Goal: Task Accomplishment & Management: Use online tool/utility

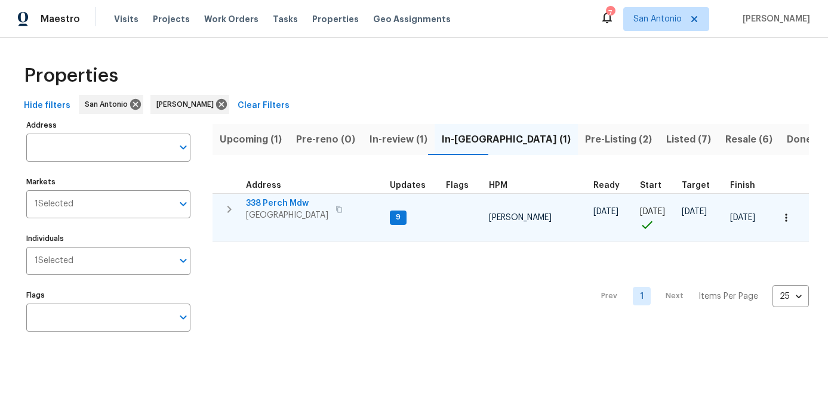
click at [283, 212] on span "[GEOGRAPHIC_DATA]" at bounding box center [287, 215] width 82 height 12
click at [279, 219] on span "[GEOGRAPHIC_DATA]" at bounding box center [287, 215] width 82 height 12
click at [786, 218] on icon "button" at bounding box center [786, 218] width 12 height 12
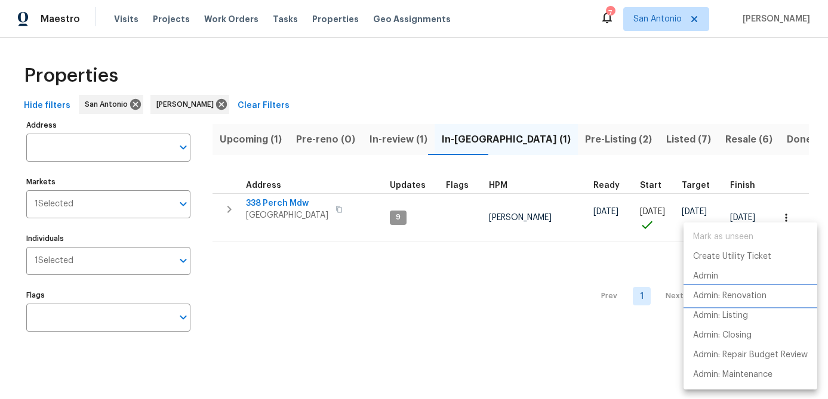
click at [744, 295] on p "Admin: Renovation" at bounding box center [729, 296] width 73 height 13
click at [311, 283] on div at bounding box center [414, 199] width 828 height 399
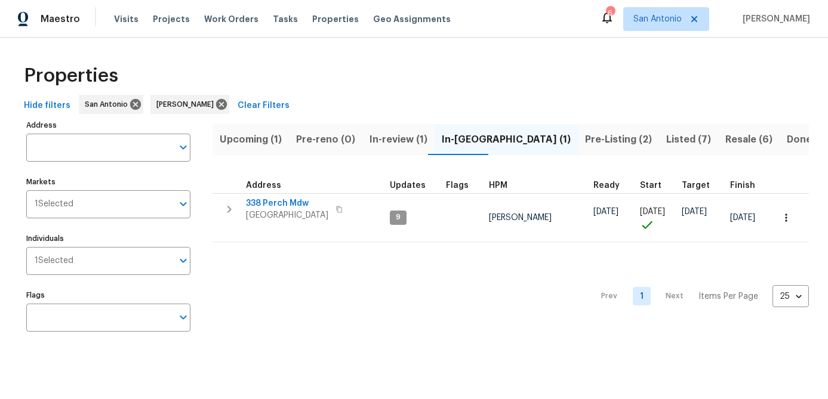
click at [242, 147] on span "Upcoming (1)" at bounding box center [251, 139] width 62 height 17
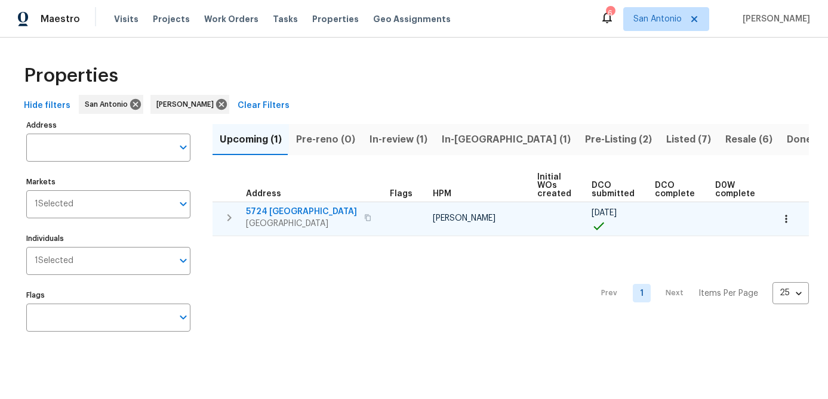
click at [279, 214] on span "5724 Columbia" at bounding box center [301, 212] width 111 height 12
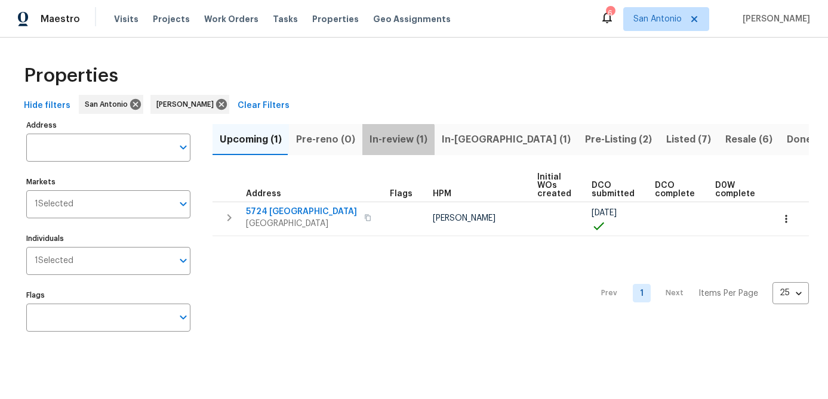
click at [393, 140] on span "In-review (1)" at bounding box center [398, 139] width 58 height 17
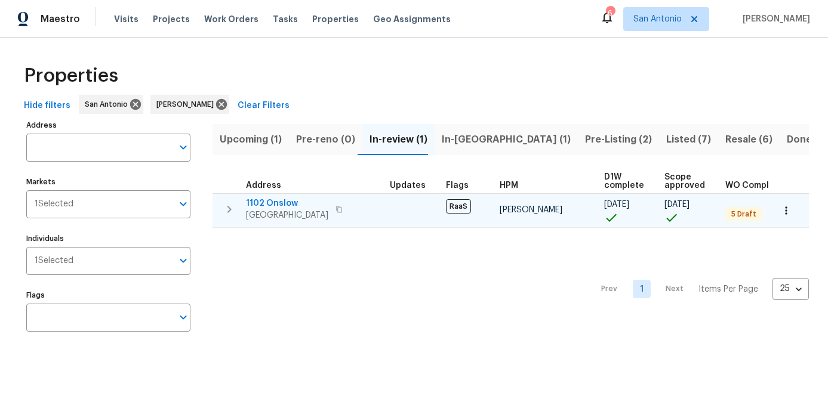
click at [273, 201] on span "1102 Onslow" at bounding box center [287, 204] width 82 height 12
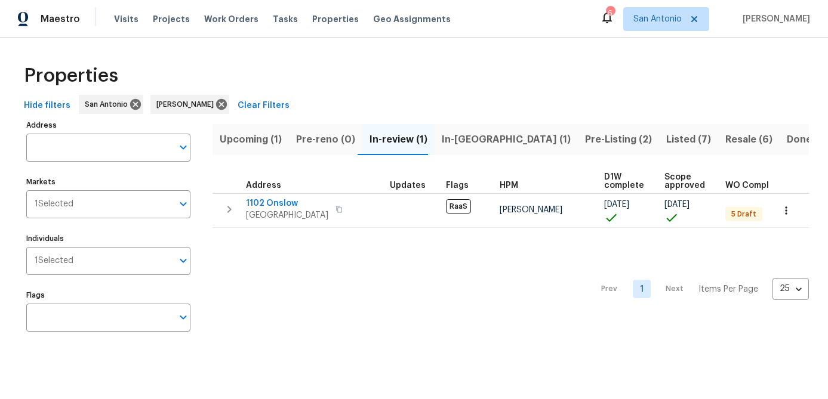
click at [313, 255] on div "Prev 1 Next Items Per Page 25 25 ​" at bounding box center [510, 286] width 596 height 116
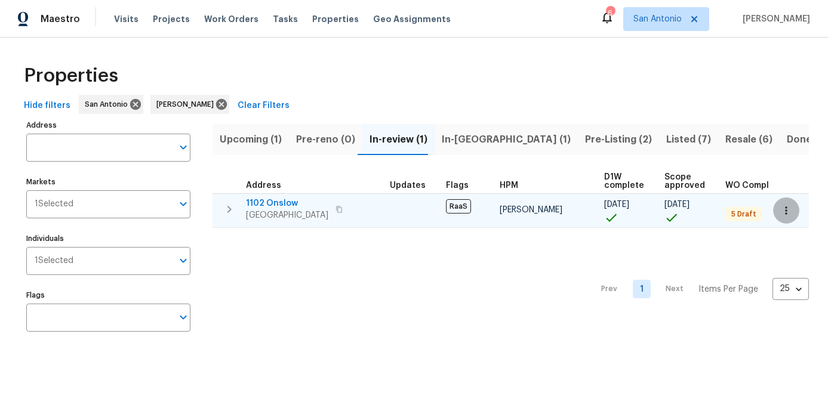
click at [790, 215] on icon "button" at bounding box center [786, 211] width 12 height 12
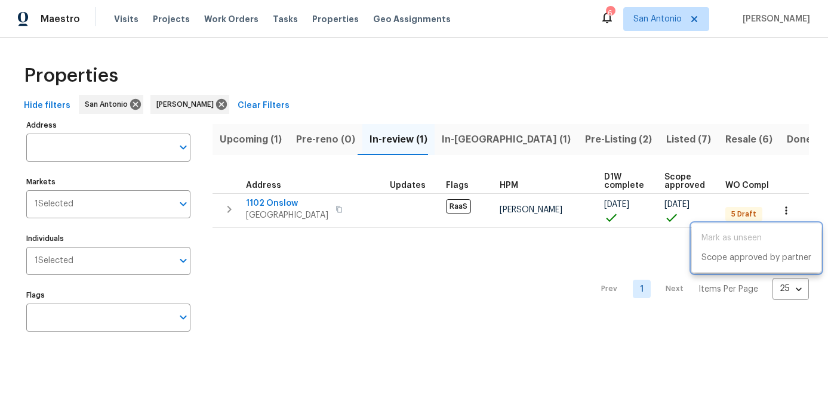
click at [425, 320] on div at bounding box center [414, 199] width 828 height 399
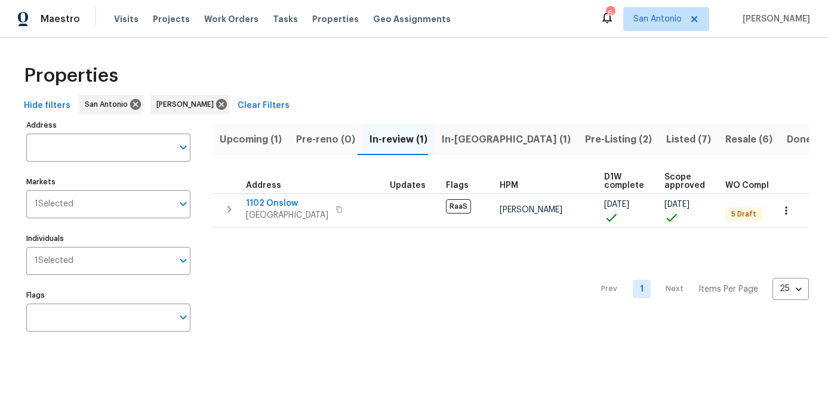
click at [462, 139] on span "In-reno (1)" at bounding box center [506, 139] width 129 height 17
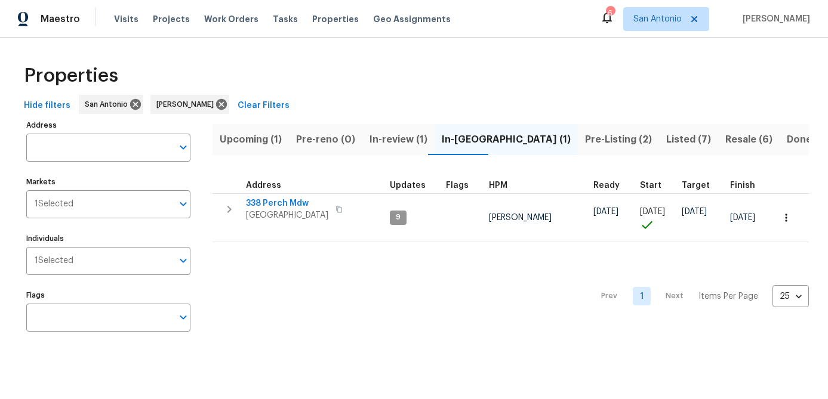
click at [409, 329] on div "Prev 1 Next Items Per Page 25 25 ​" at bounding box center [510, 292] width 596 height 101
click at [585, 143] on span "Pre-Listing (2)" at bounding box center [618, 139] width 67 height 17
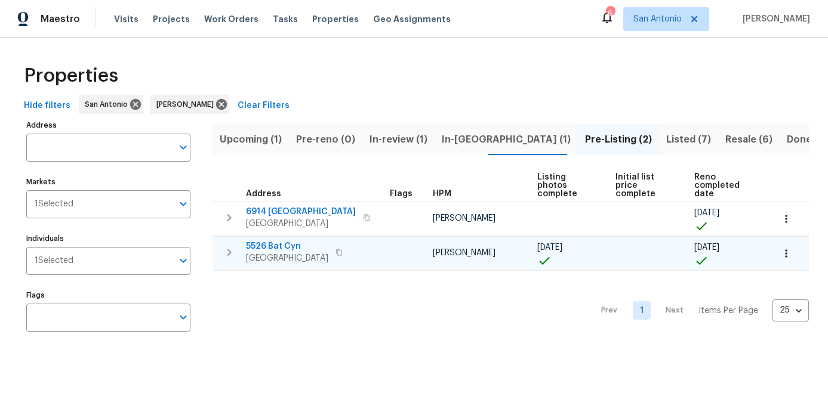
click at [267, 263] on span "San Antonio, TX 78252" at bounding box center [287, 258] width 82 height 12
click at [447, 139] on span "In-reno (1)" at bounding box center [506, 139] width 129 height 17
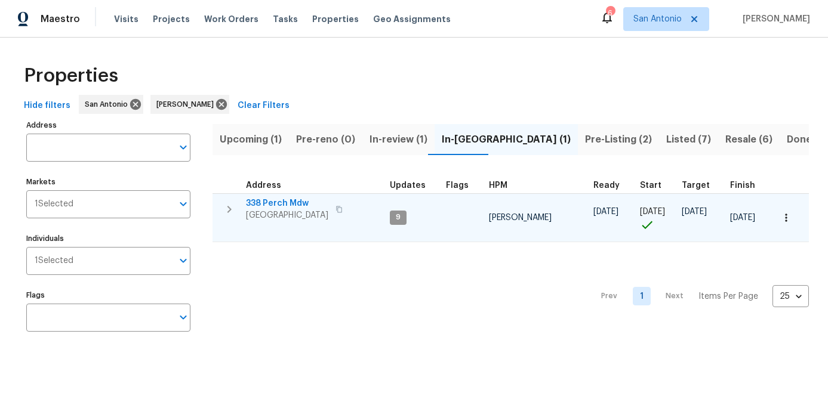
click at [288, 209] on span "San Antonio, TX 78253" at bounding box center [287, 215] width 82 height 12
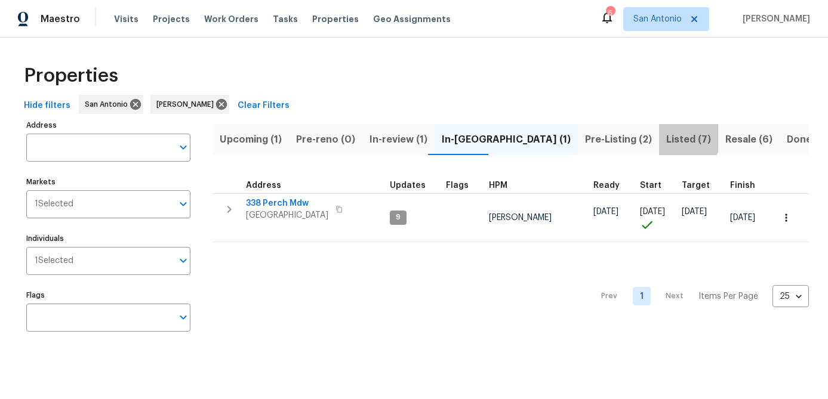
click at [666, 138] on span "Listed (7)" at bounding box center [688, 139] width 45 height 17
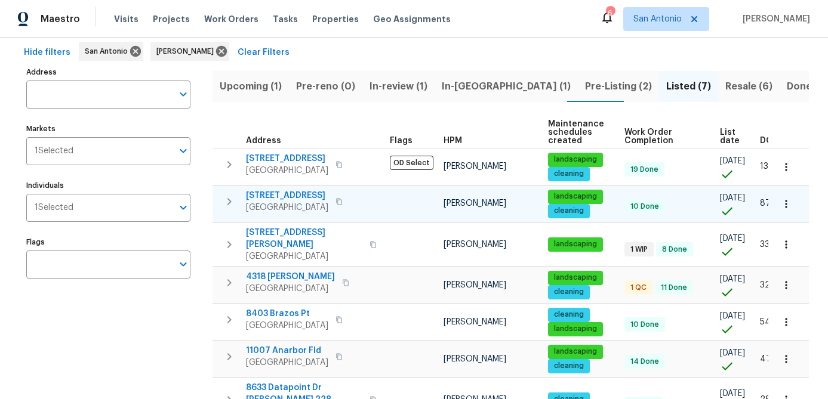
scroll to position [57, 0]
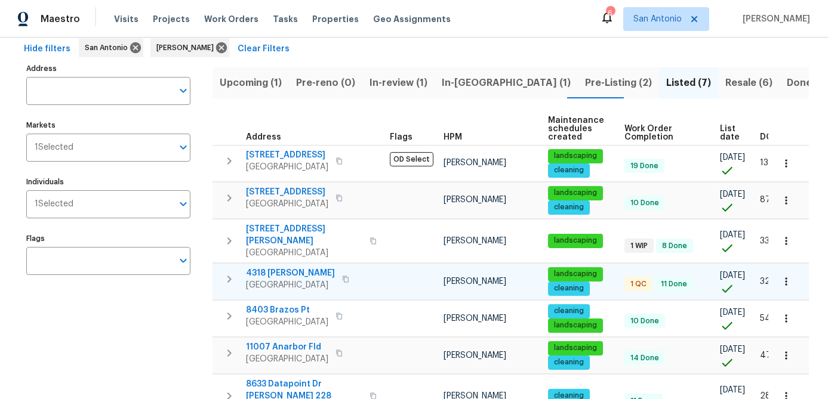
click at [297, 276] on span "4318 James Bowie" at bounding box center [290, 273] width 89 height 12
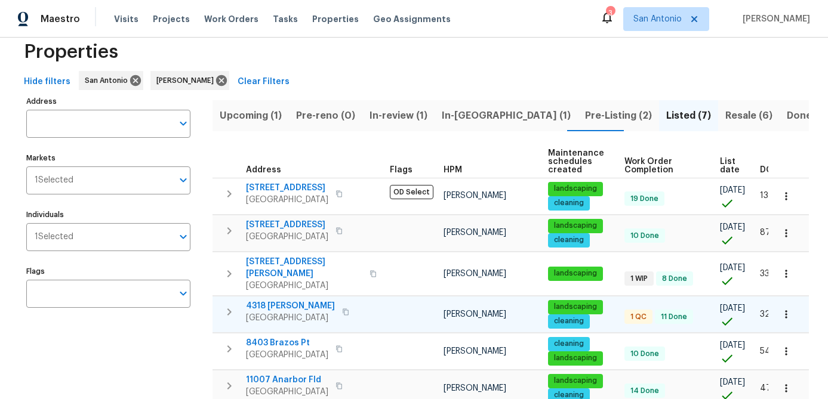
scroll to position [0, 0]
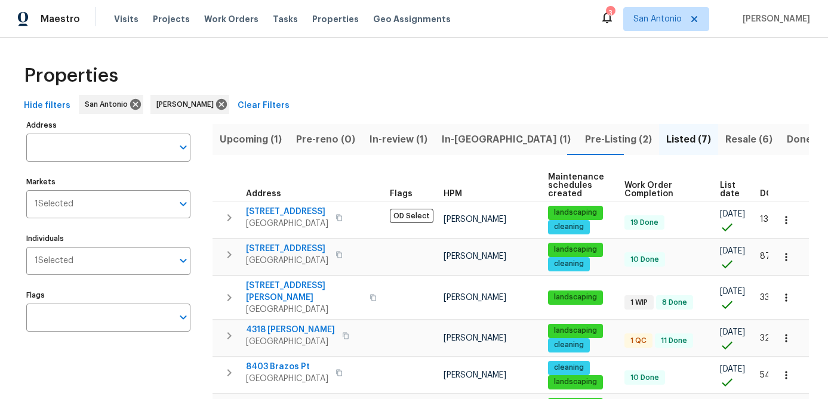
click at [725, 142] on span "Resale (6)" at bounding box center [748, 139] width 47 height 17
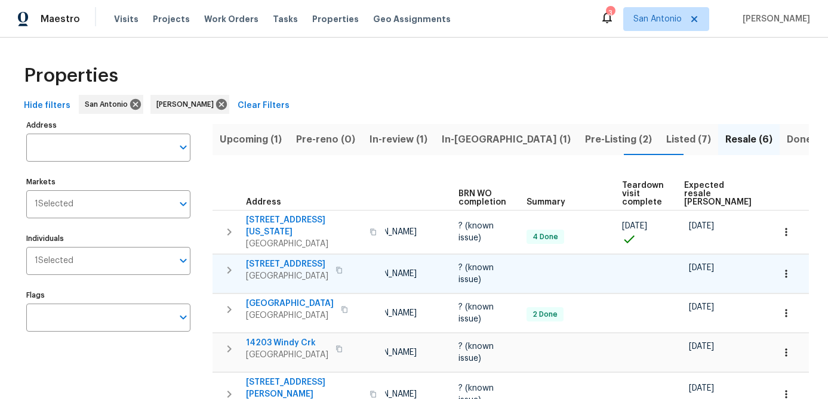
scroll to position [0, 101]
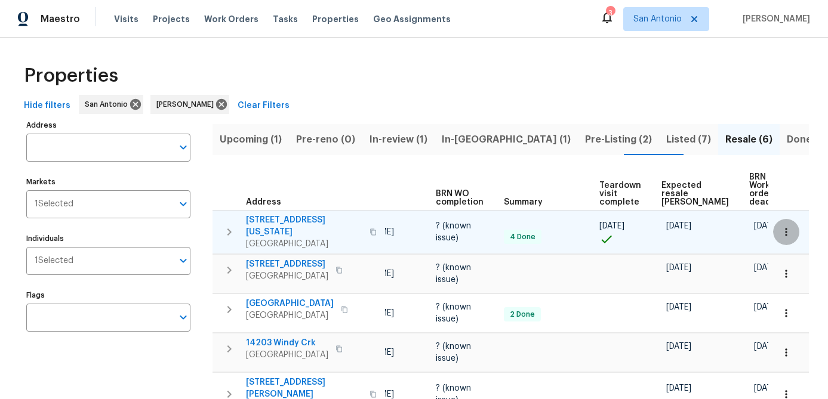
click at [787, 233] on icon "button" at bounding box center [786, 232] width 12 height 12
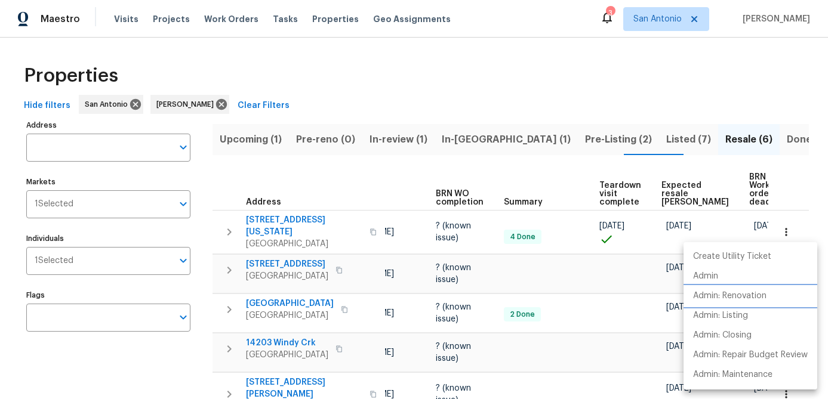
click at [735, 298] on p "Admin: Renovation" at bounding box center [729, 296] width 73 height 13
click at [375, 233] on div at bounding box center [414, 199] width 828 height 399
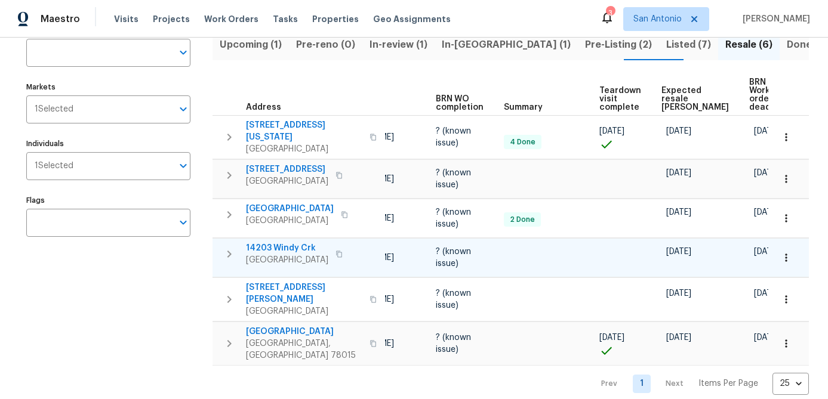
scroll to position [0, 0]
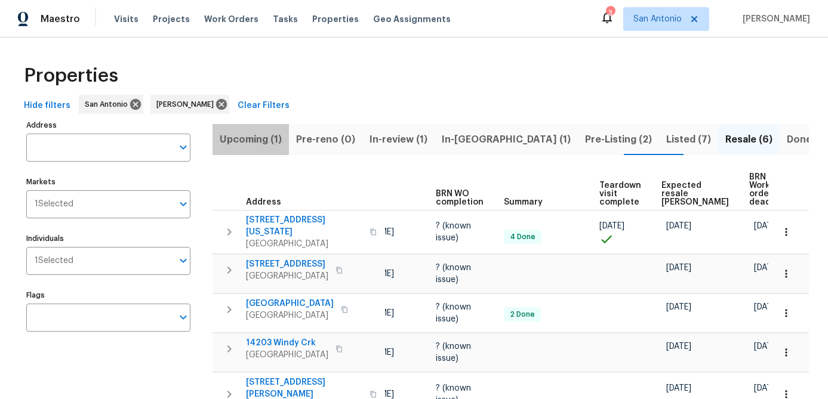
click at [249, 136] on span "Upcoming (1)" at bounding box center [251, 139] width 62 height 17
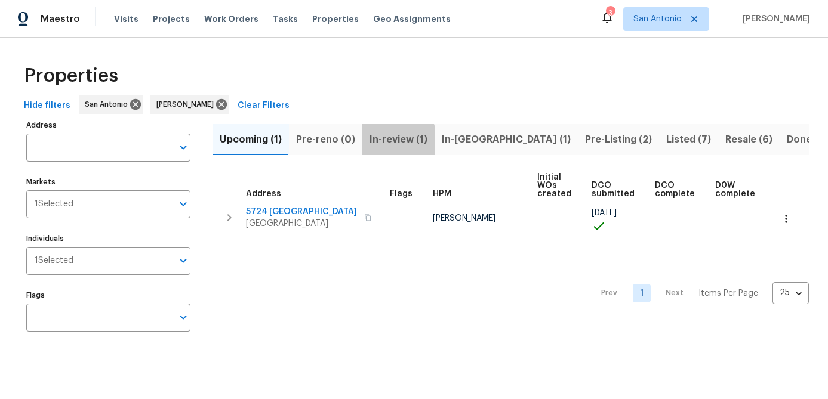
click at [374, 144] on span "In-review (1)" at bounding box center [398, 139] width 58 height 17
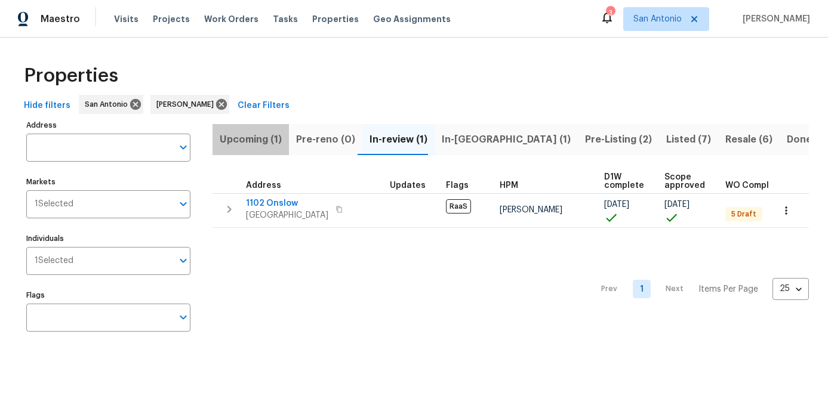
click at [253, 128] on button "Upcoming (1)" at bounding box center [250, 139] width 76 height 31
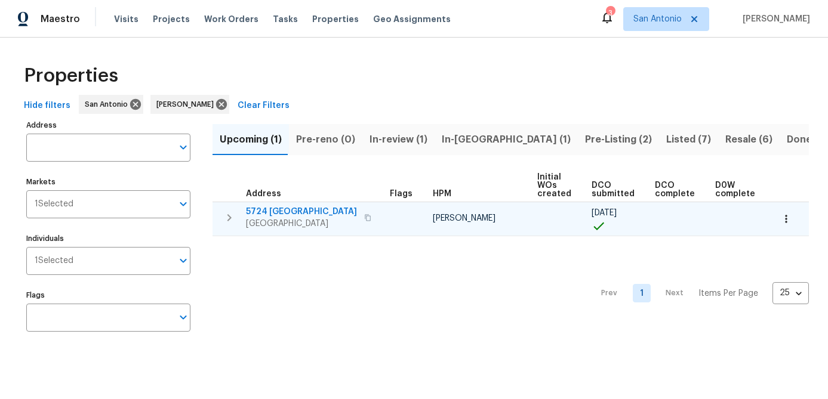
click at [259, 222] on span "SCHERTZ, TX 78154" at bounding box center [301, 224] width 111 height 12
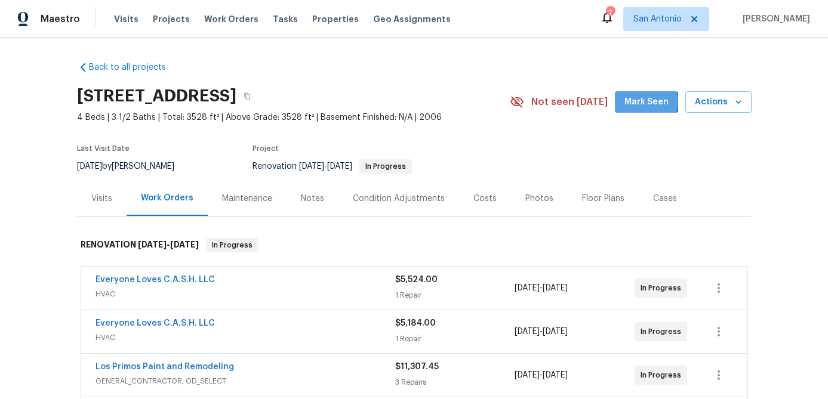
click at [645, 101] on span "Mark Seen" at bounding box center [646, 102] width 44 height 15
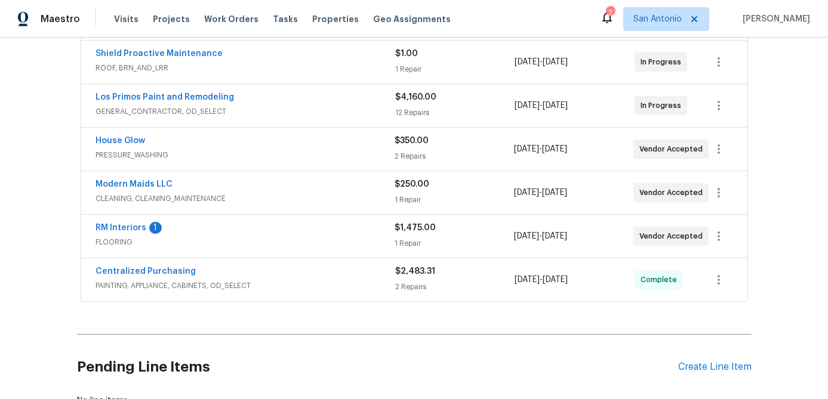
scroll to position [430, 0]
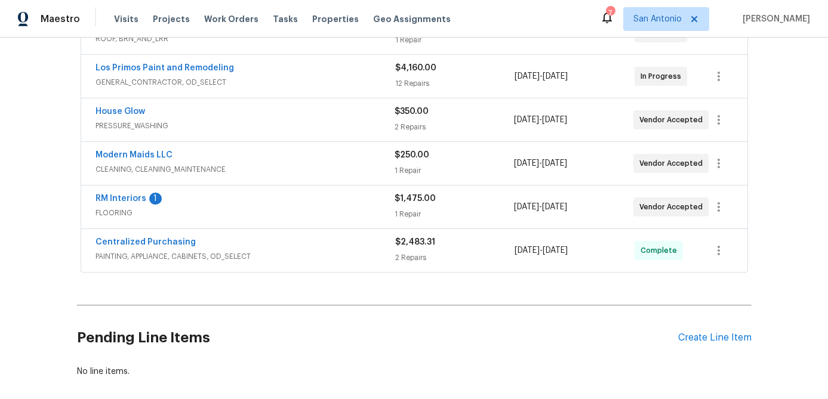
click at [114, 203] on span "RM Interiors" at bounding box center [120, 199] width 51 height 12
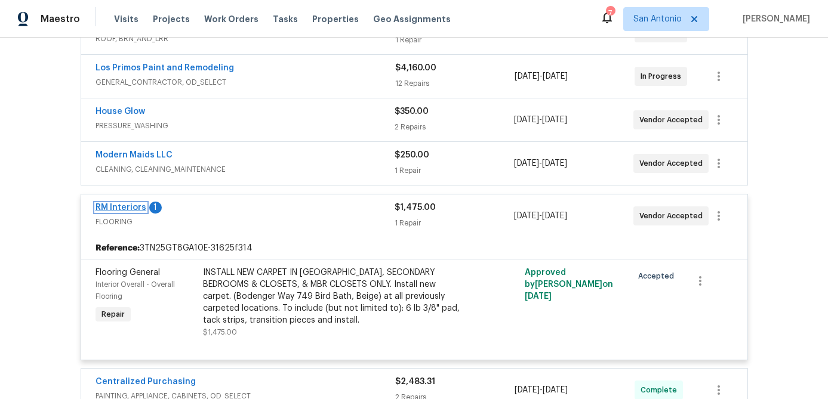
click at [115, 203] on link "RM Interiors" at bounding box center [120, 207] width 51 height 8
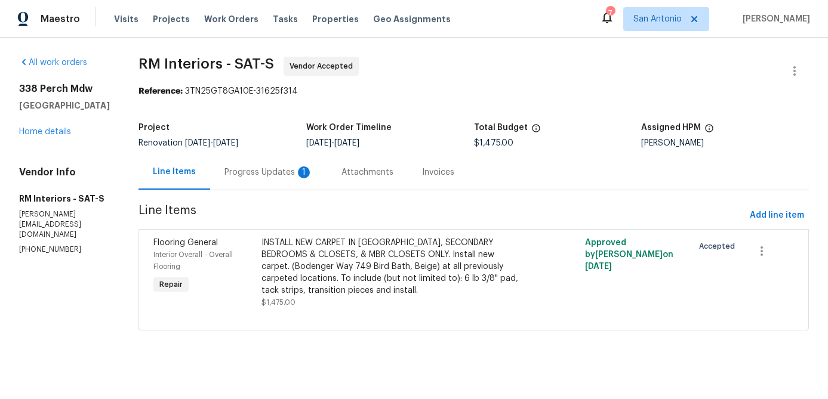
click at [251, 172] on div "Progress Updates 1" at bounding box center [268, 172] width 88 height 12
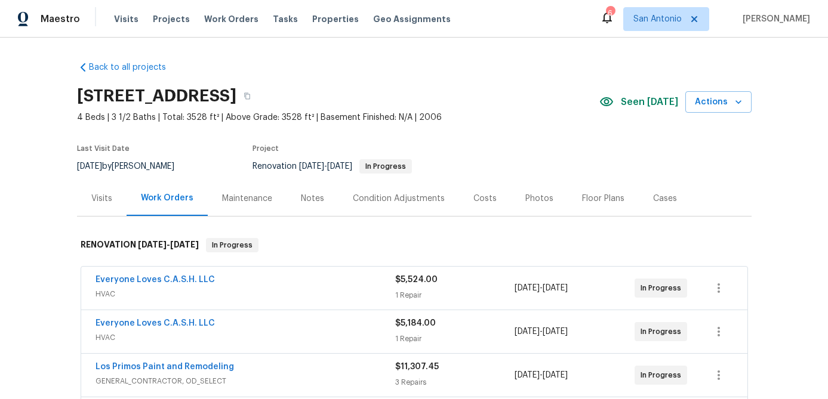
click at [306, 197] on div "Notes" at bounding box center [312, 199] width 23 height 12
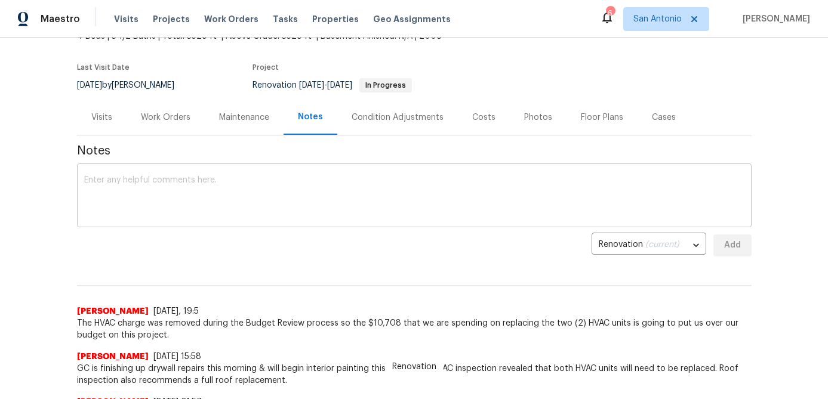
scroll to position [85, 0]
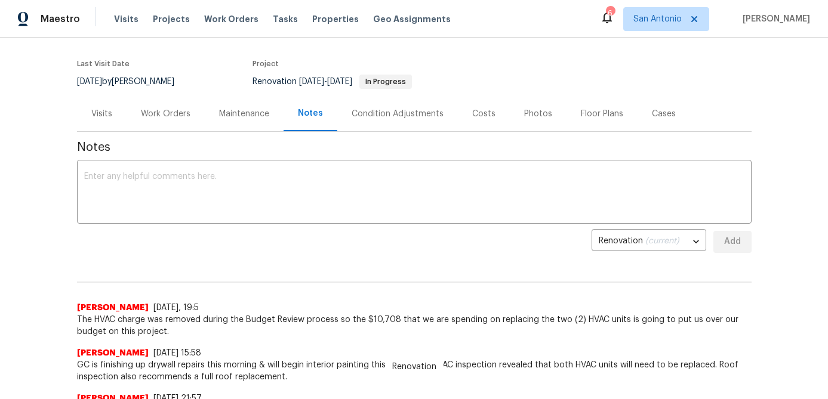
click at [172, 110] on div "Work Orders" at bounding box center [166, 114] width 50 height 12
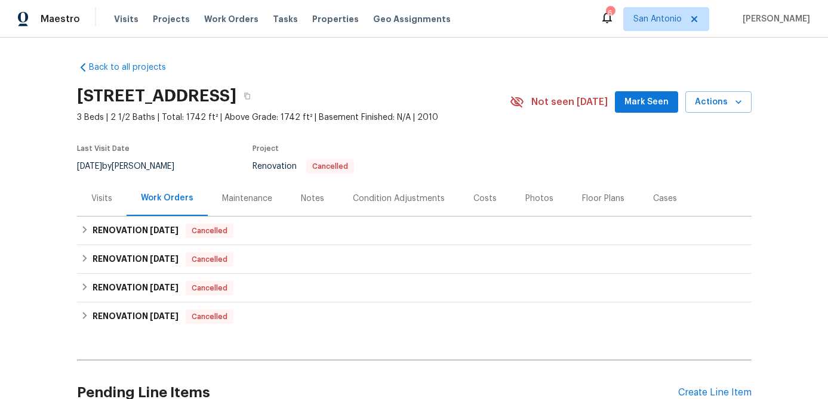
click at [641, 104] on span "Mark Seen" at bounding box center [646, 102] width 44 height 15
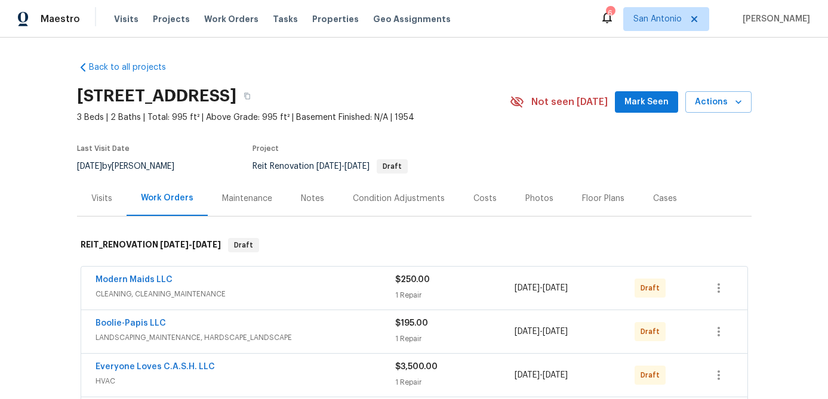
click at [647, 107] on span "Mark Seen" at bounding box center [646, 102] width 44 height 15
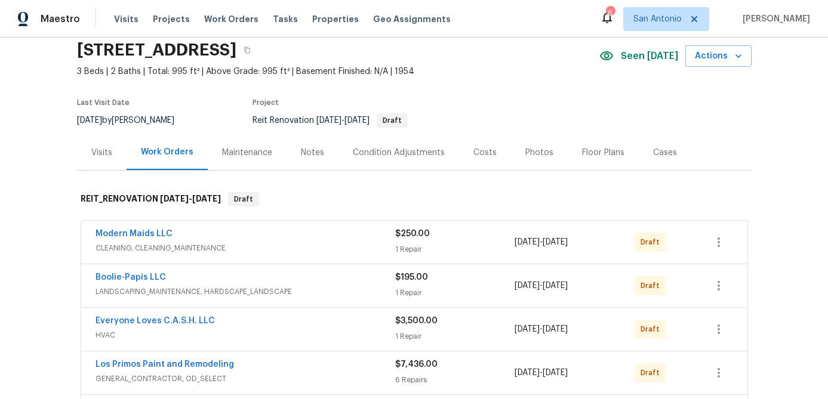
scroll to position [63, 0]
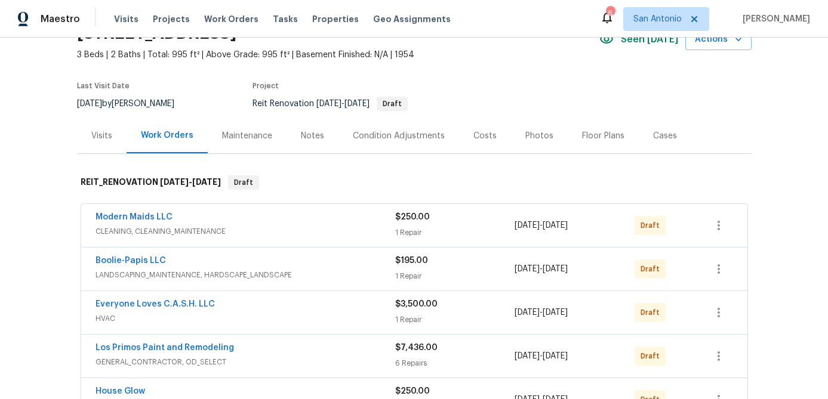
click at [311, 139] on div "Notes" at bounding box center [312, 136] width 23 height 12
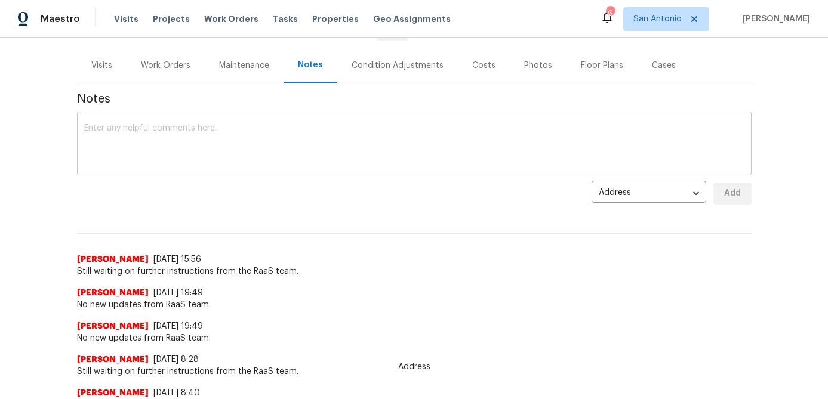
scroll to position [178, 0]
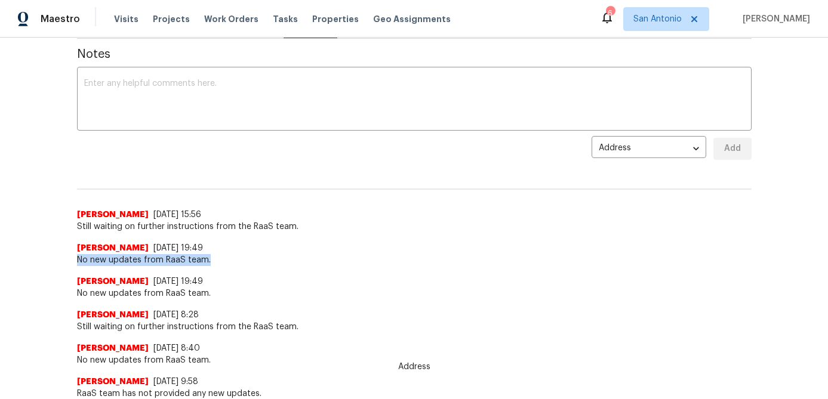
drag, startPoint x: 206, startPoint y: 262, endPoint x: 75, endPoint y: 255, distance: 132.1
click at [75, 255] on div "Back to all projects 1102 Onslow, San Antonio, TX 78202 3 Beds | 2 Baths | Tota…" at bounding box center [414, 219] width 828 height 362
copy span "No new updates from RaaS team."
click at [127, 106] on textarea at bounding box center [414, 100] width 660 height 42
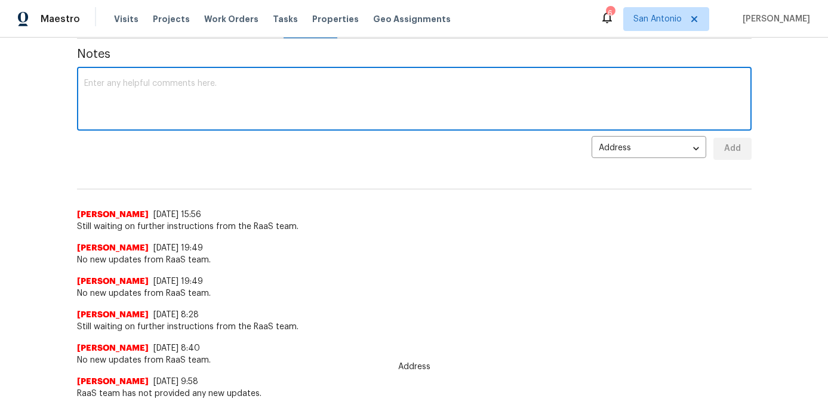
paste textarea "No new updates from RaaS team."
type textarea "No new updates from RaaS team."
click at [734, 150] on span "Add" at bounding box center [732, 148] width 19 height 15
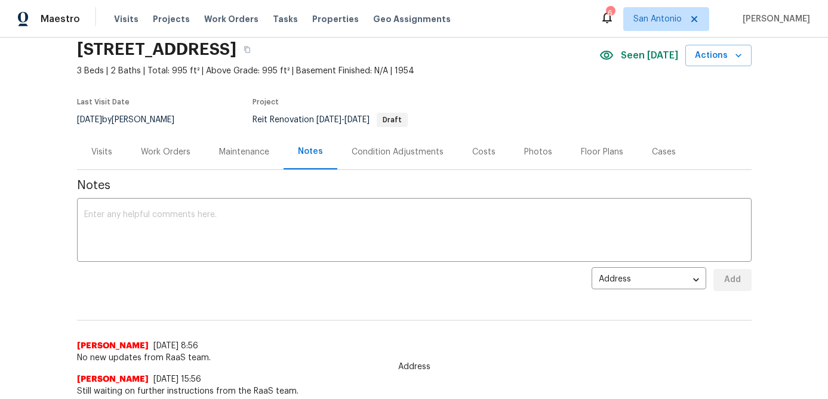
scroll to position [0, 0]
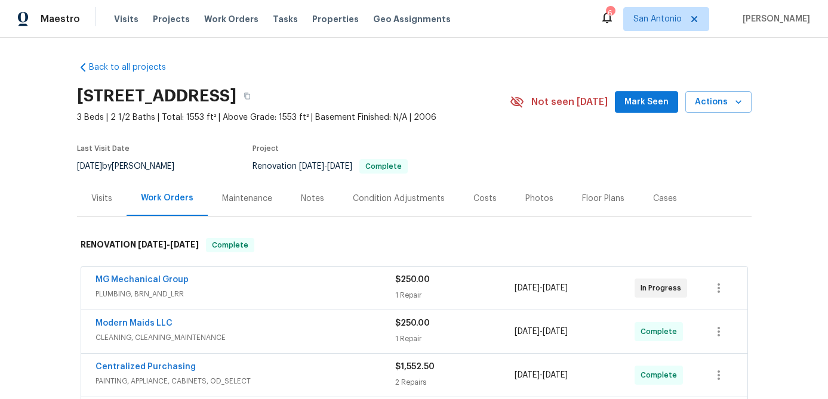
click at [644, 100] on span "Mark Seen" at bounding box center [646, 102] width 44 height 15
click at [542, 193] on div "Photos" at bounding box center [539, 199] width 28 height 12
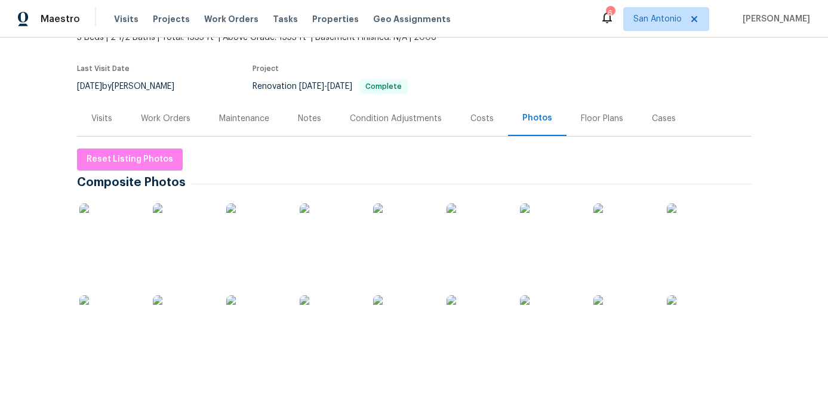
scroll to position [26, 0]
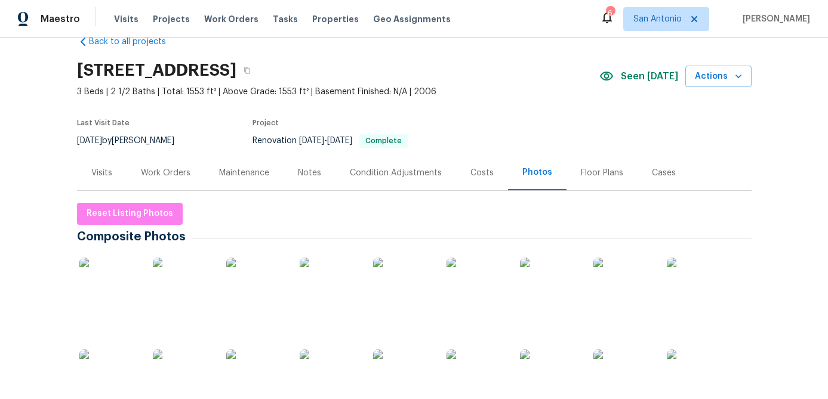
click at [124, 277] on img at bounding box center [109, 288] width 60 height 60
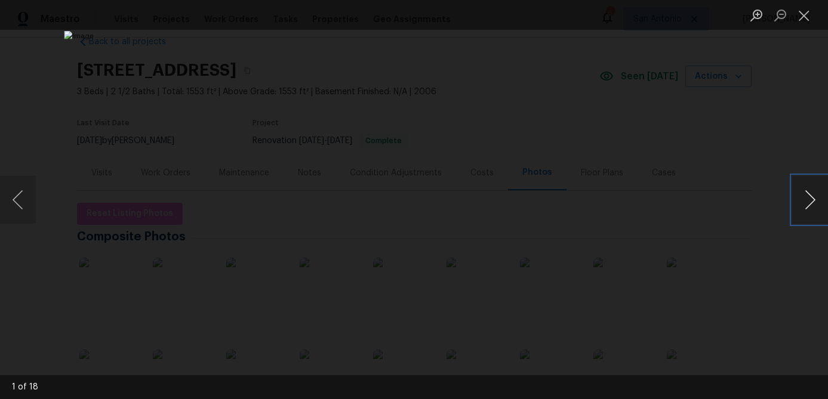
click at [811, 202] on button "Next image" at bounding box center [810, 200] width 36 height 48
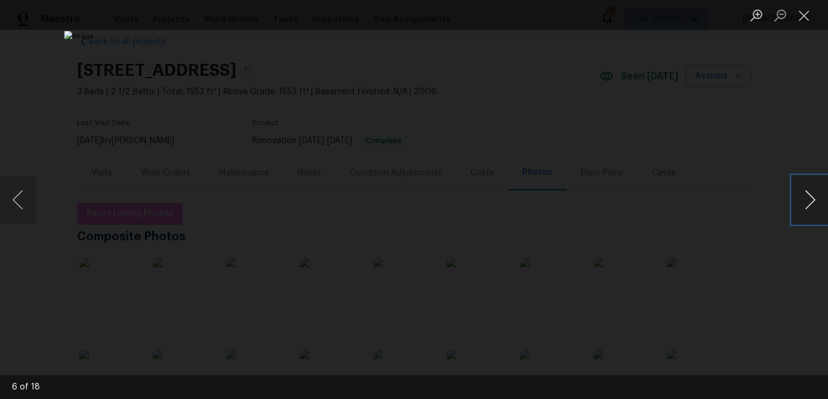
click at [811, 202] on button "Next image" at bounding box center [810, 200] width 36 height 48
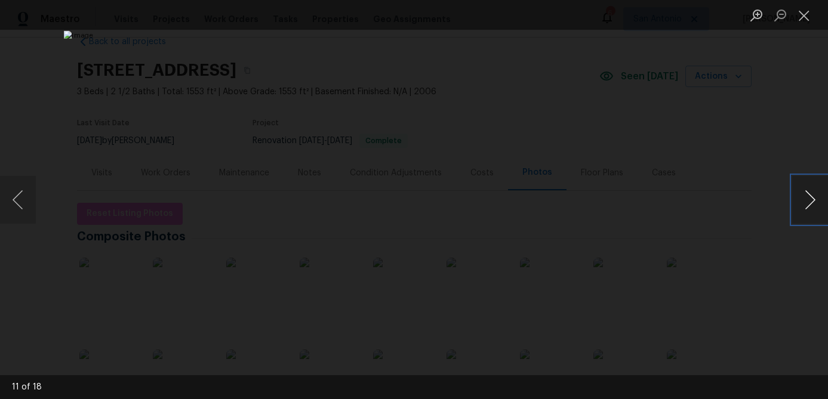
click at [811, 202] on button "Next image" at bounding box center [810, 200] width 36 height 48
click at [810, 202] on button "Next image" at bounding box center [810, 200] width 36 height 48
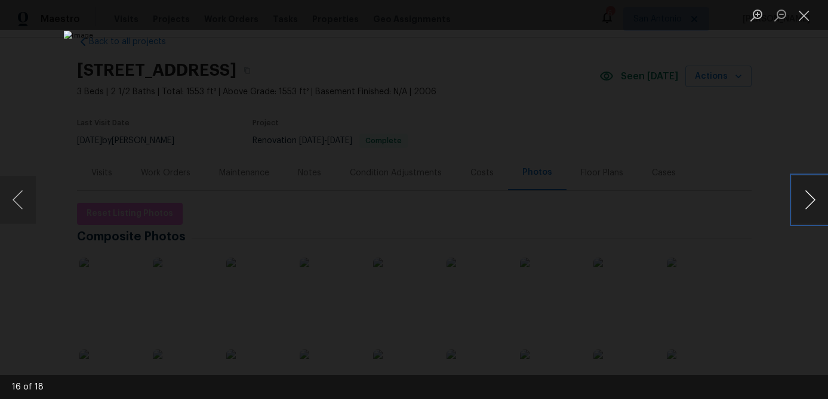
click at [810, 202] on button "Next image" at bounding box center [810, 200] width 36 height 48
click at [801, 21] on button "Close lightbox" at bounding box center [804, 15] width 24 height 21
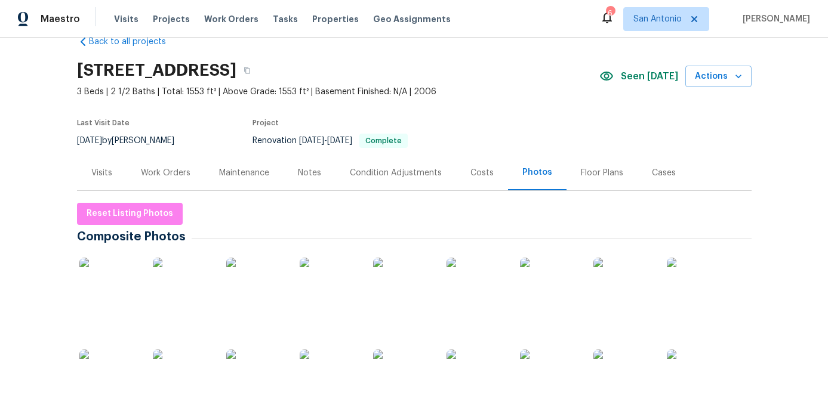
scroll to position [0, 0]
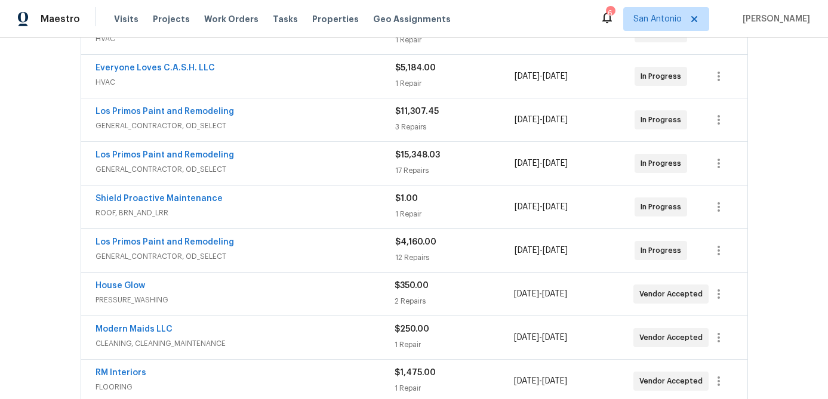
scroll to position [257, 0]
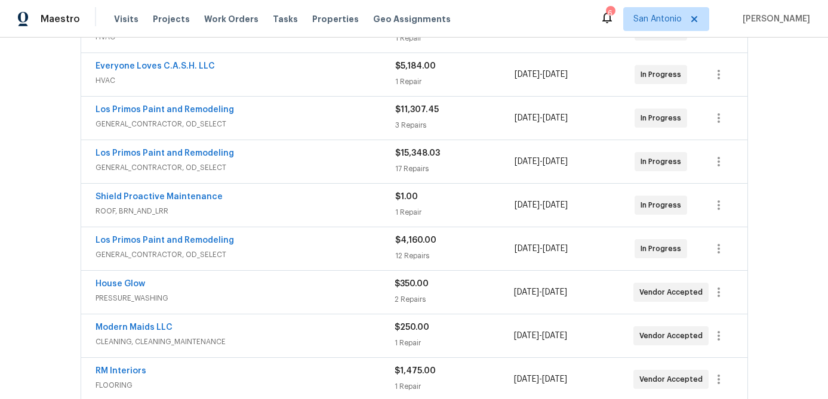
click at [298, 250] on span "GENERAL_CONTRACTOR, OD_SELECT" at bounding box center [245, 255] width 300 height 12
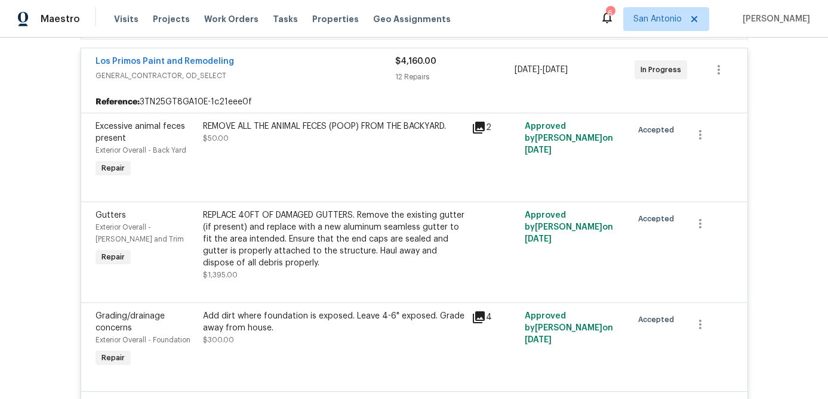
scroll to position [363, 0]
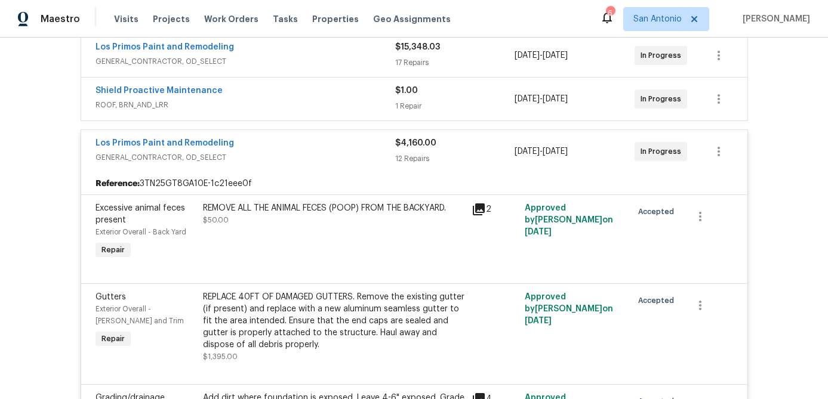
click at [297, 161] on span "GENERAL_CONTRACTOR, OD_SELECT" at bounding box center [245, 158] width 300 height 12
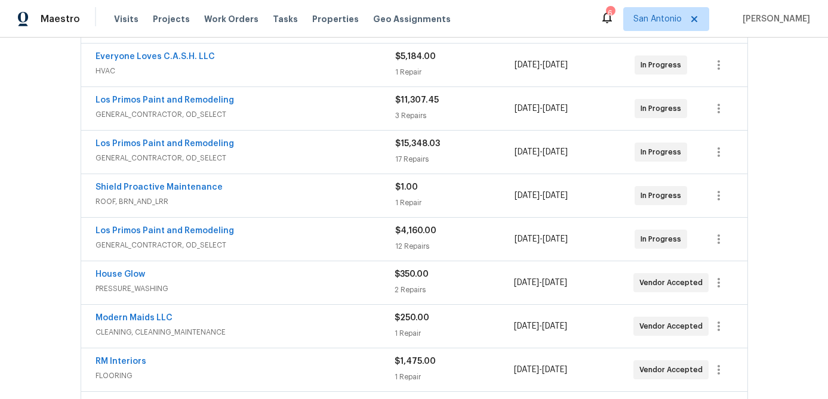
scroll to position [243, 0]
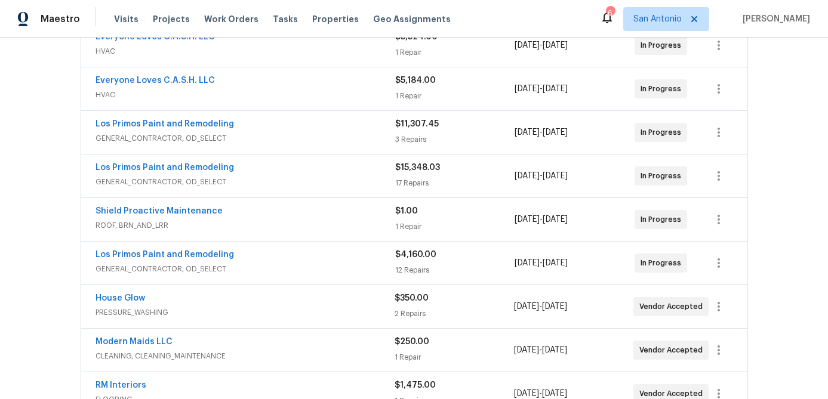
click at [298, 126] on div "Los Primos Paint and Remodeling" at bounding box center [245, 125] width 300 height 14
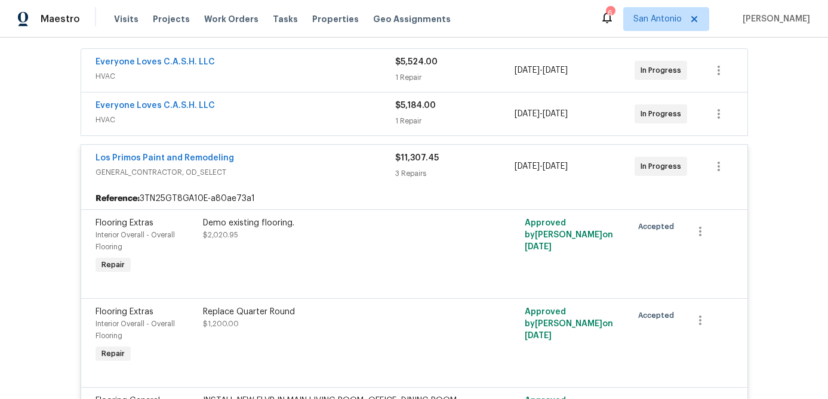
scroll to position [205, 0]
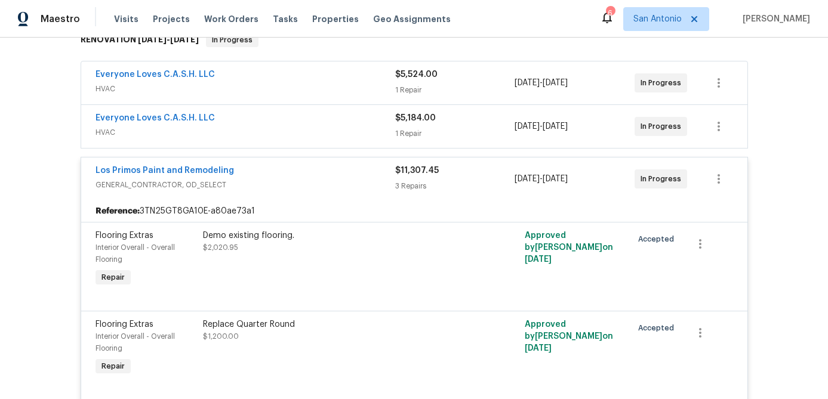
click at [257, 166] on div "Los Primos Paint and Remodeling" at bounding box center [245, 172] width 300 height 14
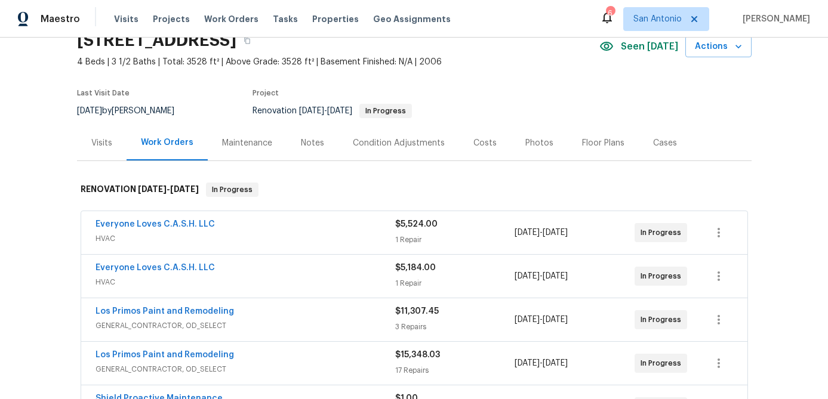
scroll to position [0, 0]
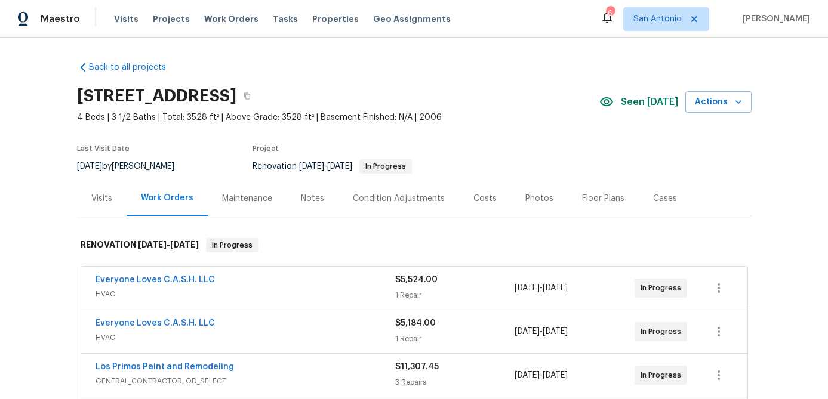
click at [486, 198] on div "Costs" at bounding box center [484, 199] width 23 height 12
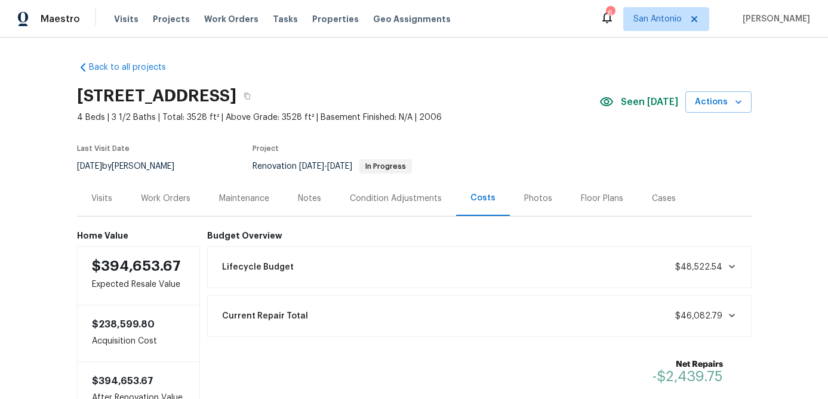
click at [166, 193] on div "Work Orders" at bounding box center [166, 199] width 50 height 12
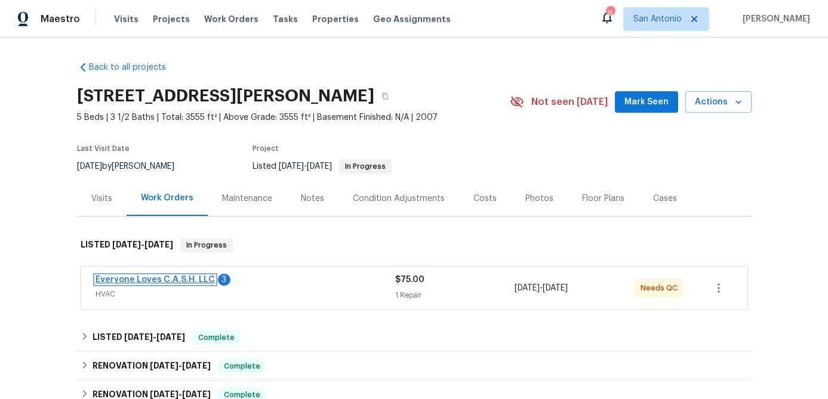
click at [155, 282] on link "Everyone Loves C.A.S.H. LLC" at bounding box center [154, 280] width 119 height 8
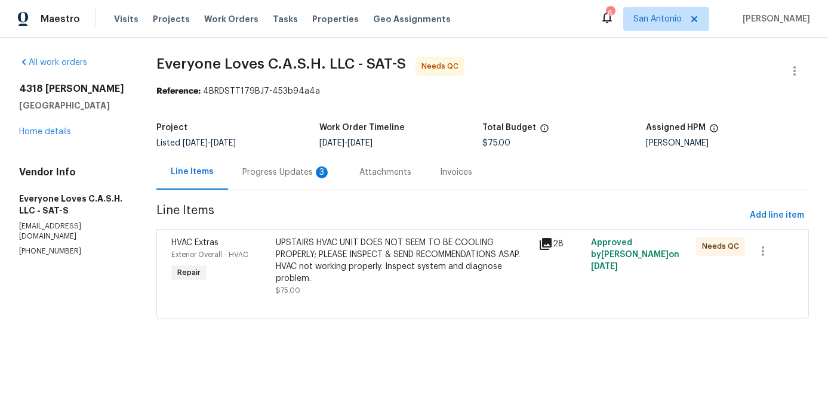
click at [298, 173] on div "Progress Updates 3" at bounding box center [286, 172] width 88 height 12
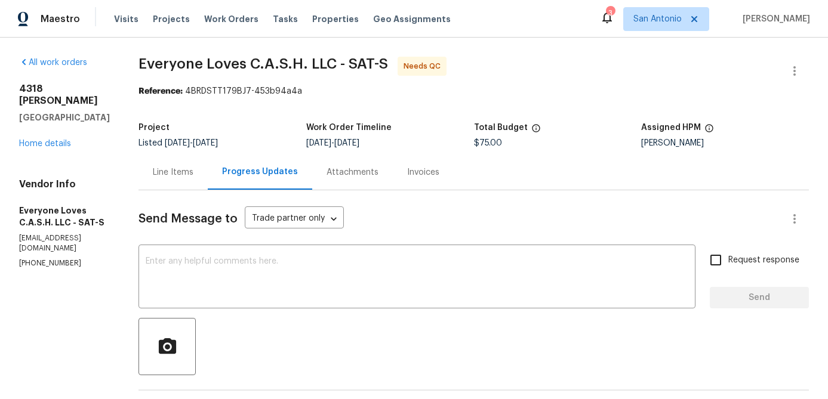
click at [193, 171] on div "Line Items" at bounding box center [173, 172] width 41 height 12
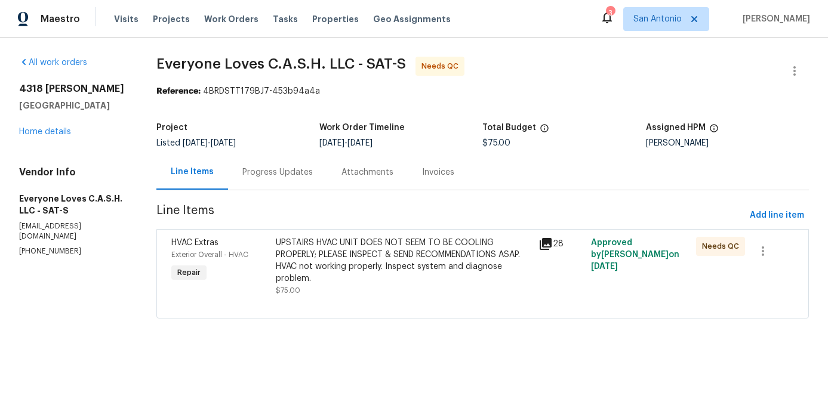
click at [334, 258] on div "UPSTAIRS HVAC UNIT DOES NOT SEEM TO BE COOLING PROPERLY; PLEASE INSPECT & SEND …" at bounding box center [403, 261] width 255 height 48
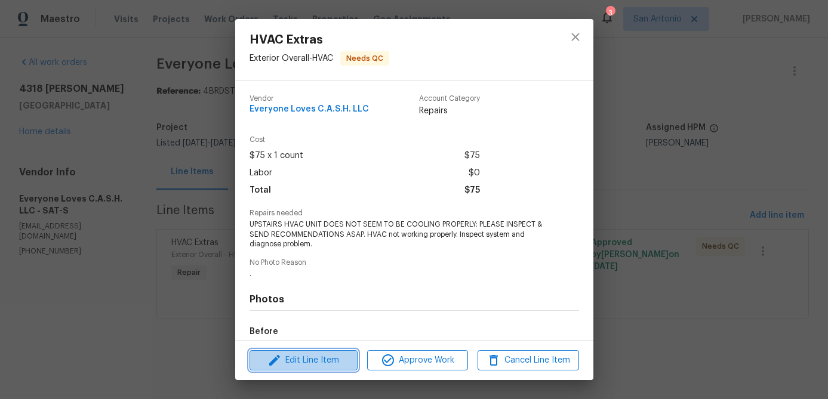
click at [322, 361] on span "Edit Line Item" at bounding box center [303, 360] width 101 height 15
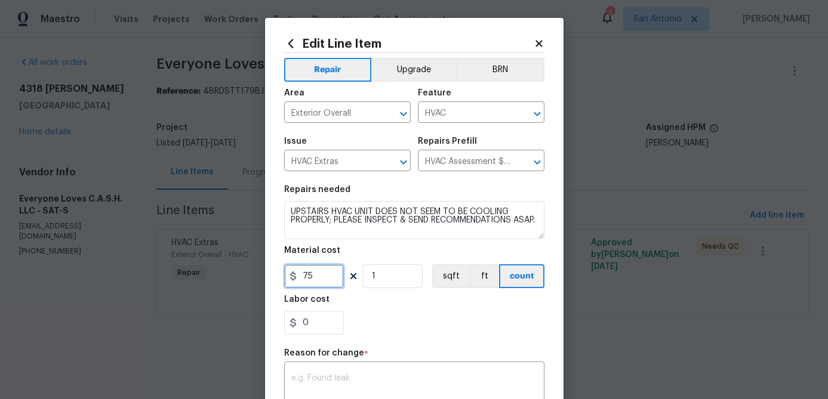
drag, startPoint x: 333, startPoint y: 274, endPoint x: 245, endPoint y: 274, distance: 87.7
click at [245, 274] on div "Edit Line Item Repair Upgrade BRN Area Exterior Overall ​ Feature HVAC ​ Issue …" at bounding box center [414, 199] width 828 height 399
type input "384"
click at [467, 174] on div "Issue HVAC Extras ​ Repairs Prefill HVAC Assessment $75.00 ​" at bounding box center [414, 154] width 260 height 48
click at [471, 164] on input "HVAC Assessment $75.00" at bounding box center [464, 162] width 93 height 18
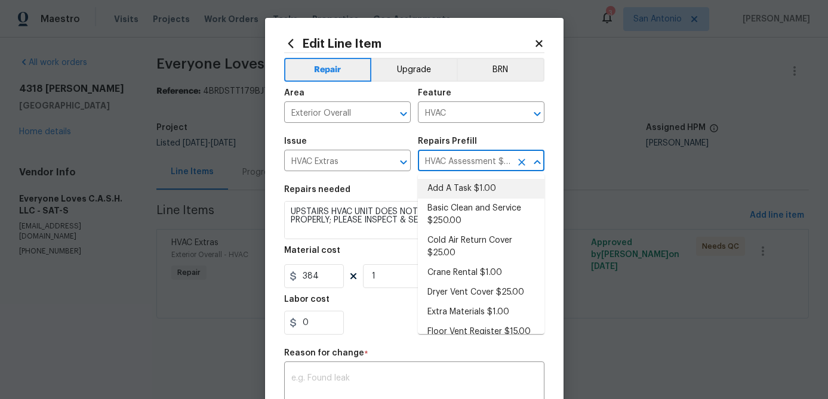
click at [455, 189] on li "Add A Task $1.00" at bounding box center [481, 189] width 127 height 20
type input "Add A Task $1.00"
type textarea "HPM to detail"
type input "1"
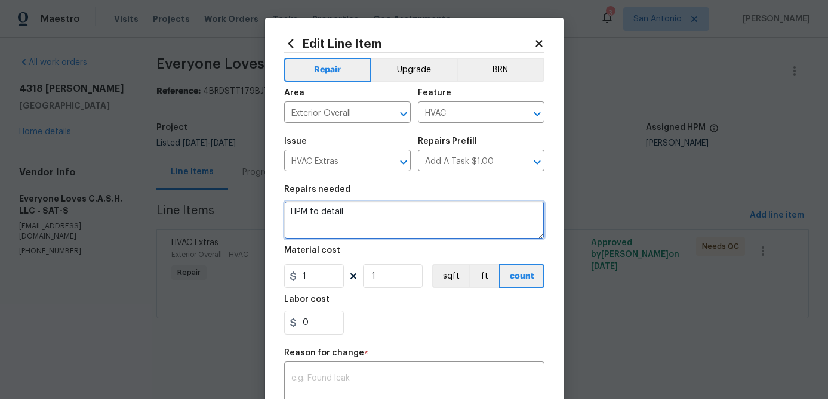
drag, startPoint x: 348, startPoint y: 213, endPoint x: 224, endPoint y: 210, distance: 124.2
click at [224, 210] on div "Edit Line Item Repair Upgrade BRN Area Exterior Overall ​ Feature HVAC ​ Issue …" at bounding box center [414, 199] width 828 height 399
type textarea "R"
type textarea "S"
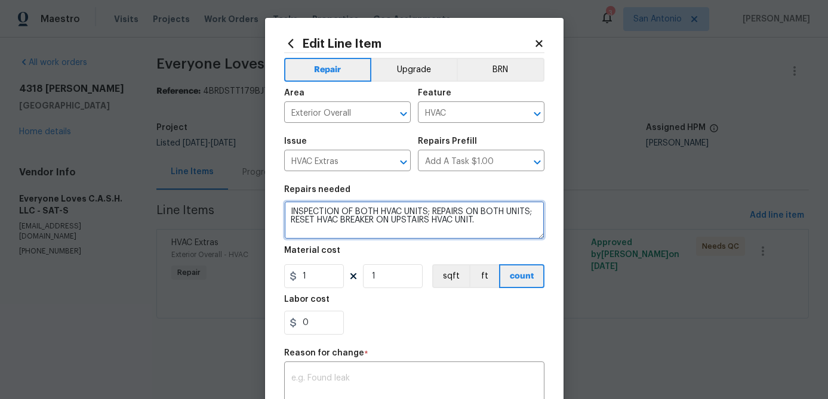
type textarea "INSPECTION OF BOTH HVAC UNITS; REPAIRS ON BOTH UNITS; RESET HVAC BREAKER ON UPS…"
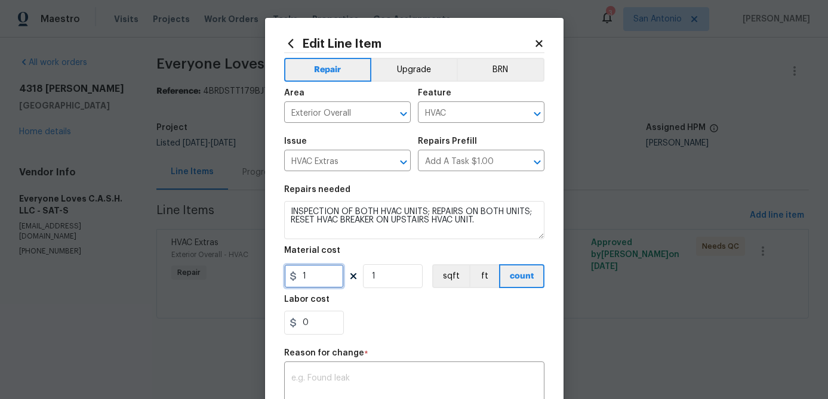
click at [309, 280] on input "1" at bounding box center [314, 276] width 60 height 24
type input "384"
click at [345, 381] on textarea at bounding box center [414, 386] width 246 height 25
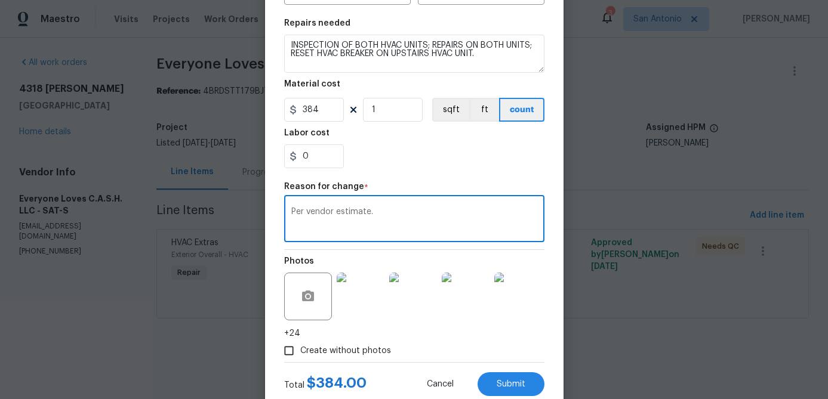
scroll to position [201, 0]
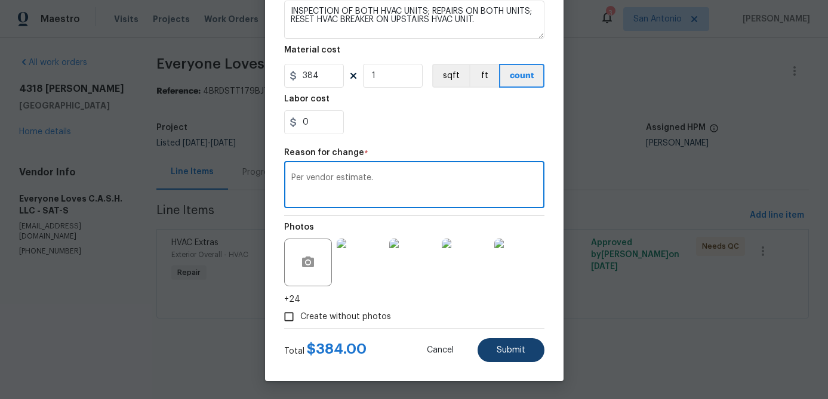
type textarea "Per vendor estimate."
click at [512, 354] on span "Submit" at bounding box center [510, 350] width 29 height 9
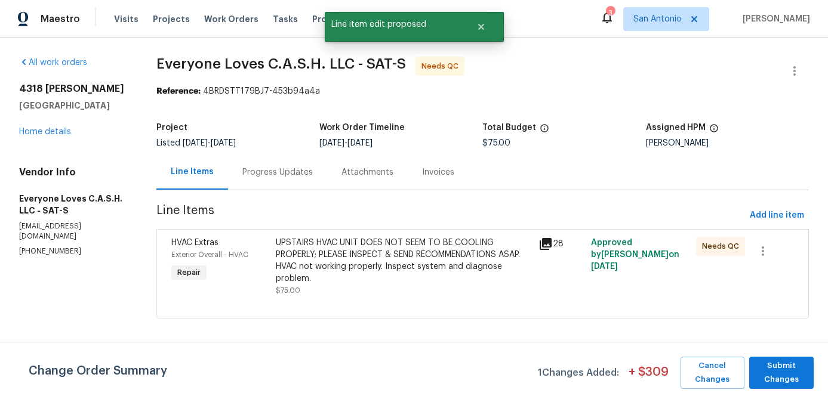
scroll to position [0, 0]
click at [788, 375] on span "Submit Changes" at bounding box center [781, 372] width 53 height 27
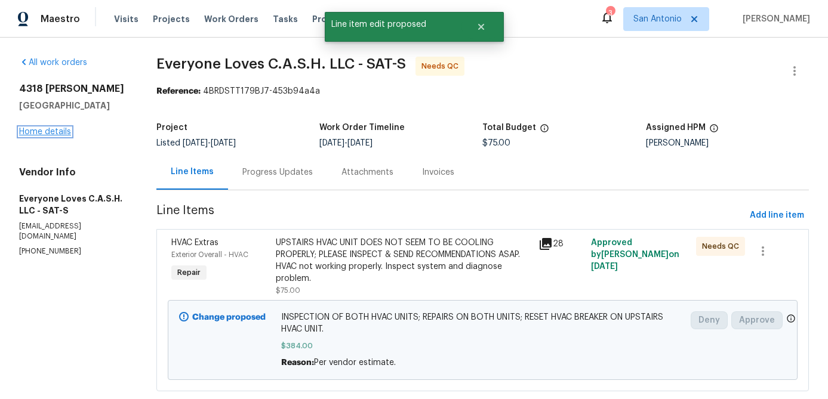
click at [53, 134] on link "Home details" at bounding box center [45, 132] width 52 height 8
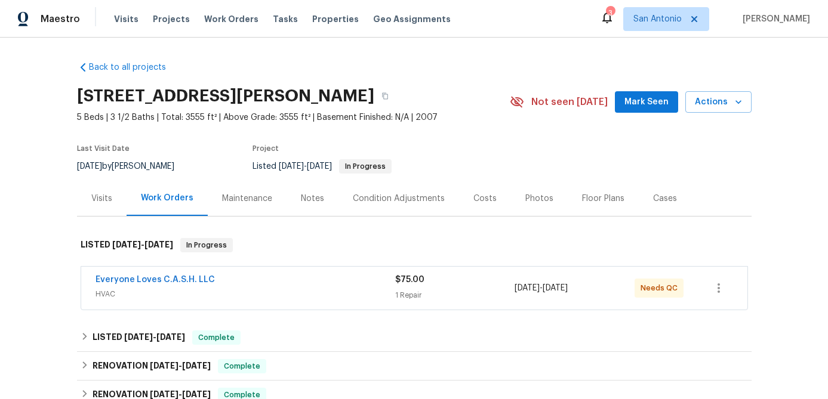
click at [227, 280] on div "Everyone Loves C.A.S.H. LLC" at bounding box center [245, 281] width 300 height 14
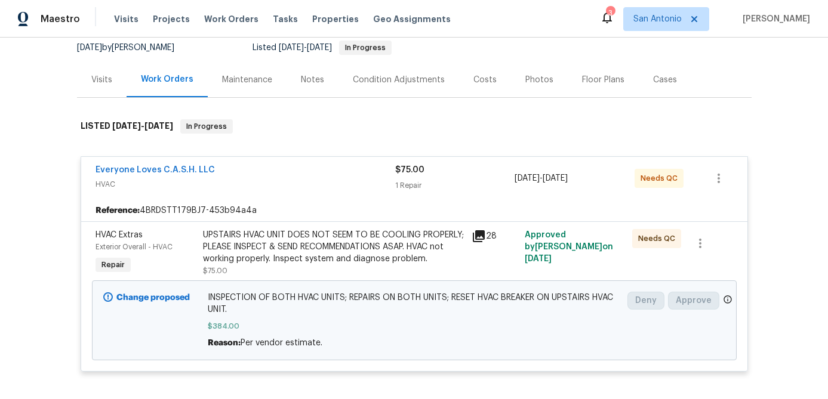
scroll to position [122, 0]
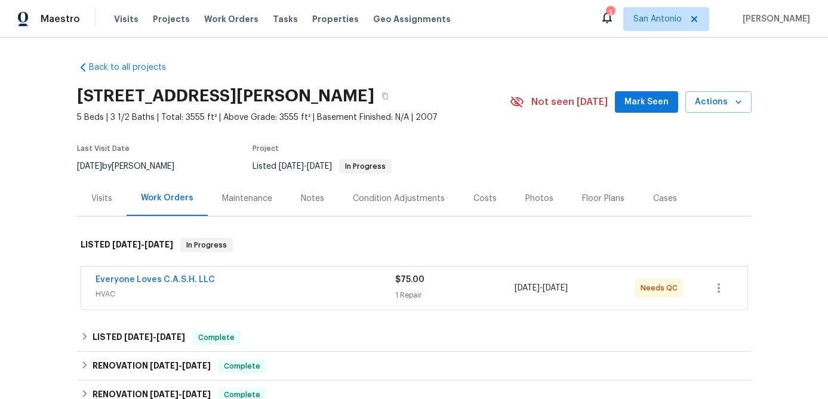
click at [286, 274] on div "Everyone Loves C.A.S.H. LLC" at bounding box center [245, 281] width 300 height 14
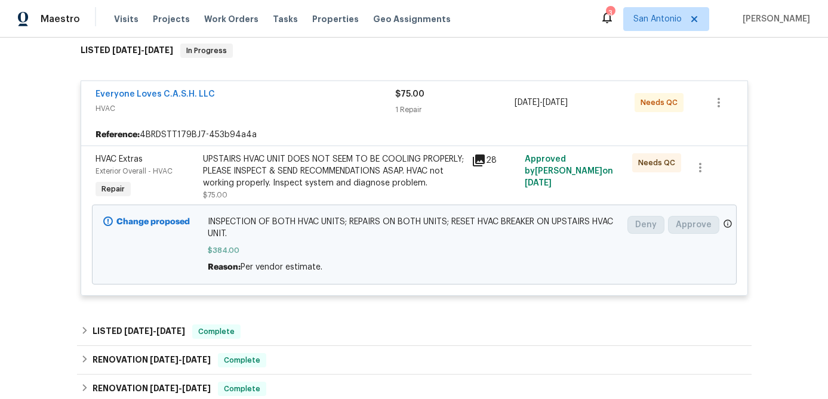
scroll to position [187, 0]
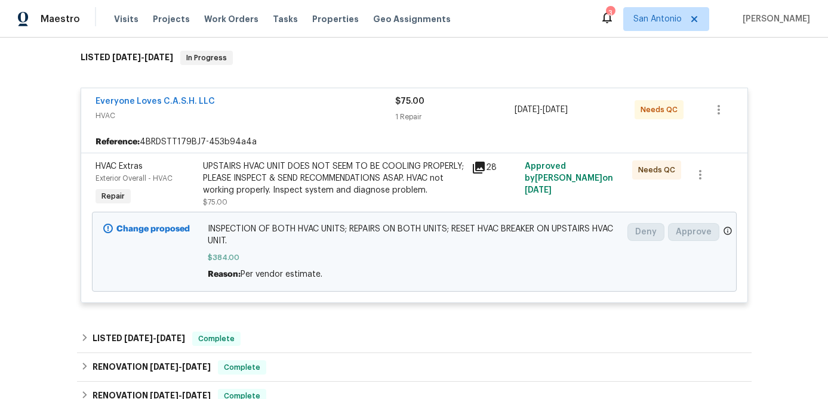
click at [253, 110] on span "HVAC" at bounding box center [245, 116] width 300 height 12
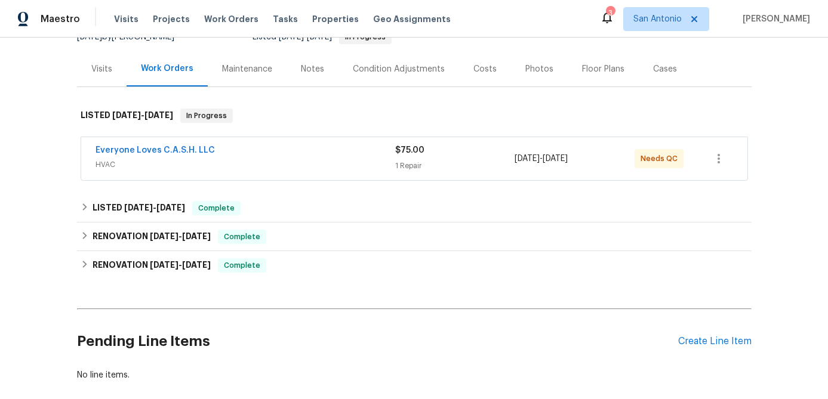
scroll to position [128, 0]
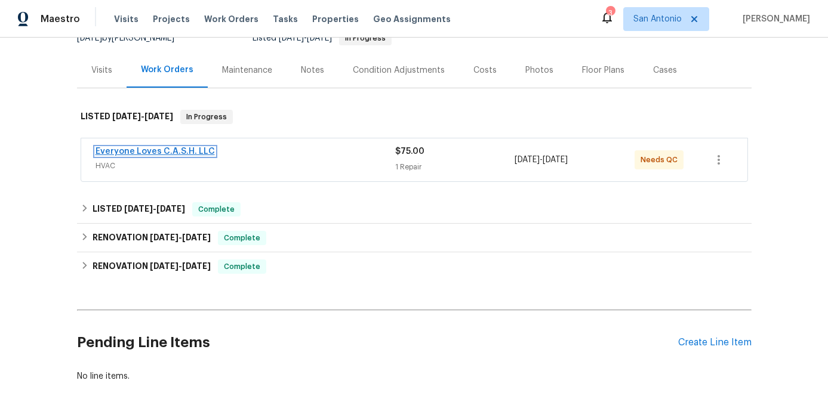
click at [167, 153] on link "Everyone Loves C.A.S.H. LLC" at bounding box center [154, 151] width 119 height 8
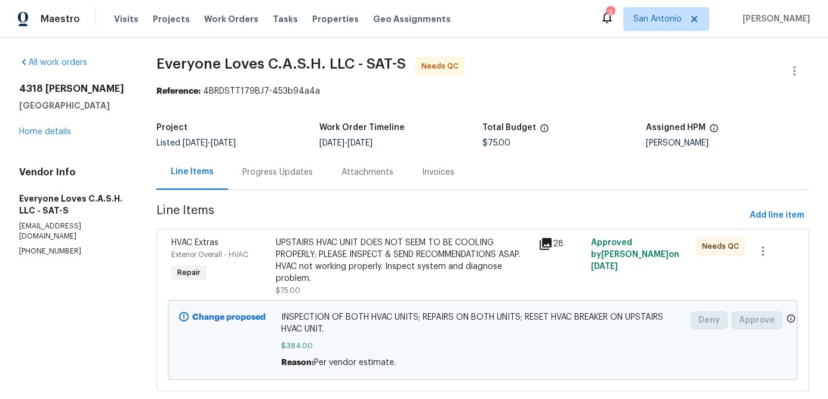
click at [285, 181] on div "Progress Updates" at bounding box center [277, 172] width 99 height 35
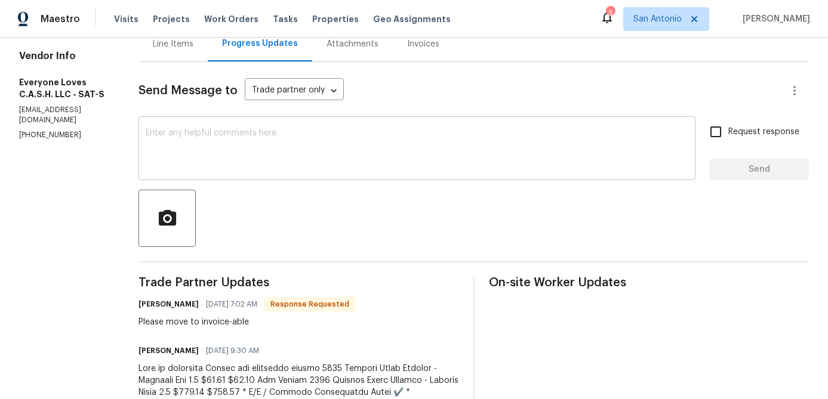
scroll to position [151, 0]
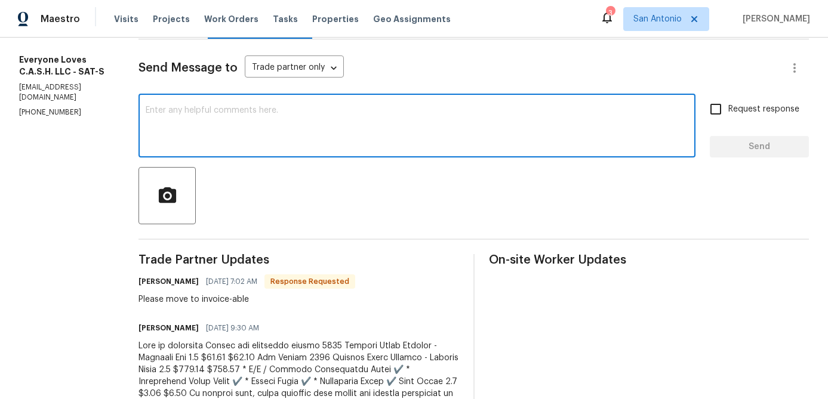
click at [317, 146] on textarea at bounding box center [417, 127] width 542 height 42
type textarea "G"
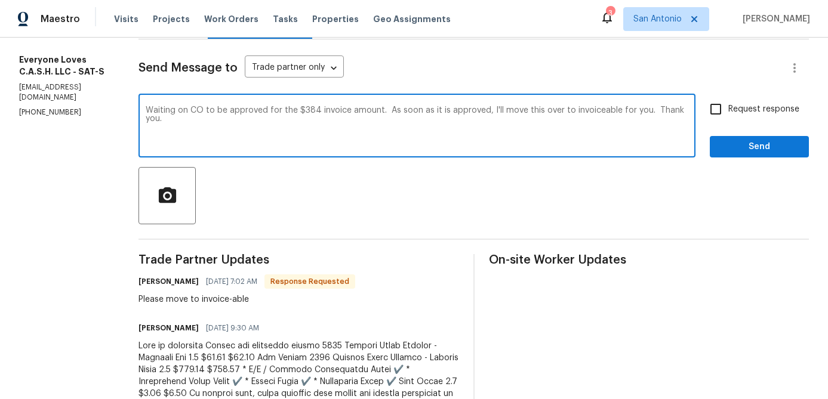
type textarea "Waiting on CO to be approved for the $384 invoice amount. As soon as it is appr…"
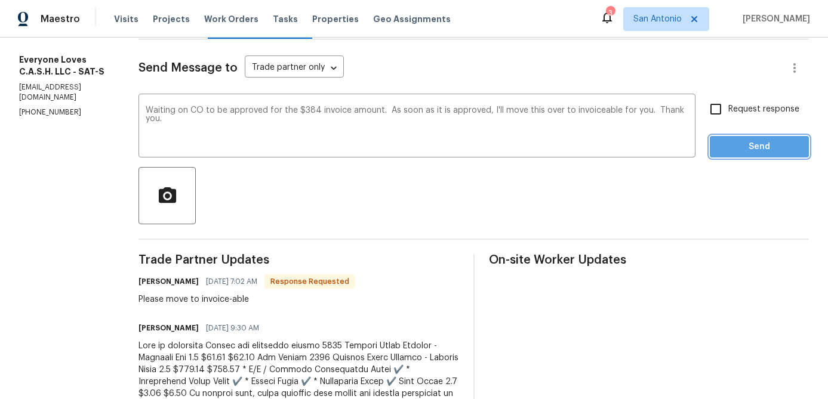
click at [751, 143] on span "Send" at bounding box center [759, 147] width 80 height 15
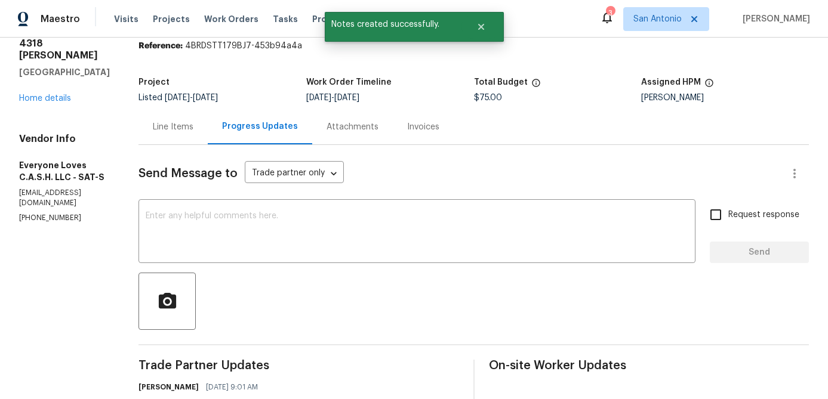
scroll to position [0, 0]
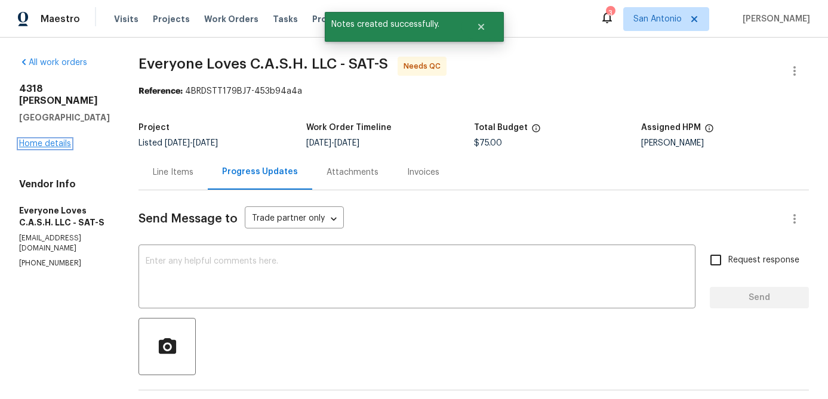
click at [43, 140] on link "Home details" at bounding box center [45, 144] width 52 height 8
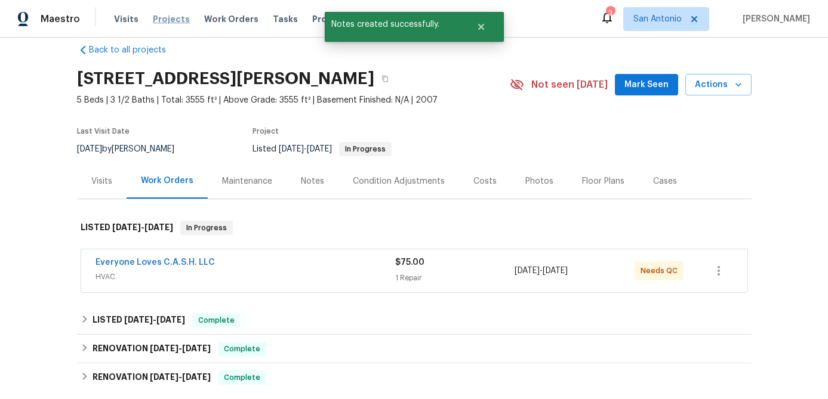
scroll to position [7, 0]
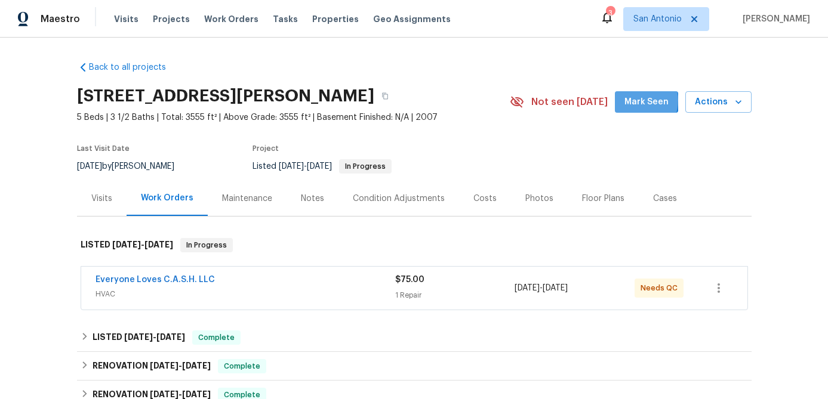
click at [639, 101] on span "Mark Seen" at bounding box center [646, 102] width 44 height 15
